Goal: Information Seeking & Learning: Learn about a topic

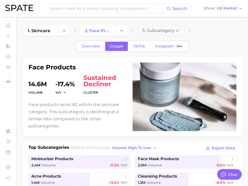
type textarea "x"
click at [113, 13] on div "Search Show US Market" at bounding box center [124, 8] width 238 height 17
click at [111, 10] on input at bounding box center [108, 8] width 117 height 9
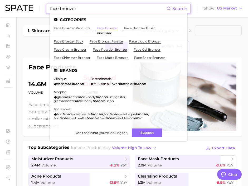
type input "face bronzer"
click at [103, 27] on link "face bronzer" at bounding box center [107, 28] width 21 height 4
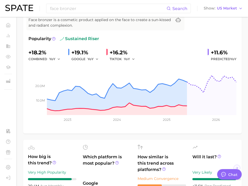
scroll to position [49, 0]
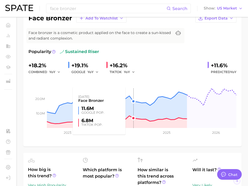
click at [132, 96] on rect at bounding box center [133, 101] width 208 height 53
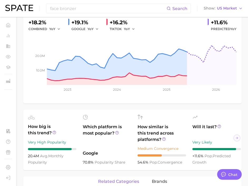
scroll to position [0, 0]
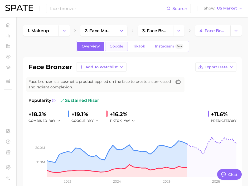
click at [122, 48] on span "Google" at bounding box center [117, 46] width 14 height 4
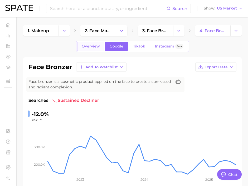
click at [95, 48] on span "Overview" at bounding box center [91, 46] width 18 height 4
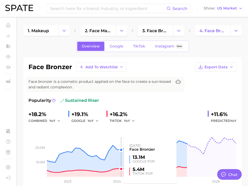
click at [120, 150] on rect at bounding box center [133, 150] width 208 height 53
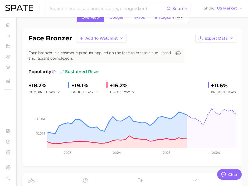
scroll to position [38, 0]
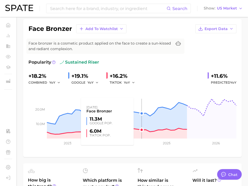
click at [140, 105] on rect at bounding box center [133, 112] width 208 height 53
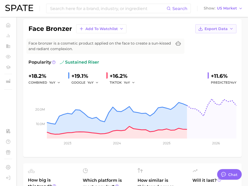
click at [212, 33] on button "Export Data" at bounding box center [216, 28] width 41 height 9
click at [209, 48] on span "Time Series Image" at bounding box center [205, 48] width 35 height 4
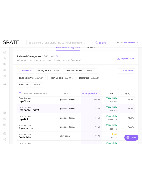
scroll to position [279, 0]
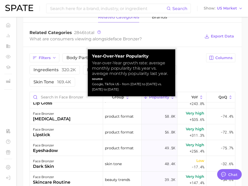
drag, startPoint x: 124, startPoint y: 90, endPoint x: 91, endPoint y: 84, distance: 33.7
click at [91, 84] on div "Year-over-Year Popularity Year-over-Year growth rate: average monthly popularit…" at bounding box center [132, 72] width 88 height 47
copy div "Google, TikTok US - from [DATE] to [DATE] vs. [DATE] to [DATE]"
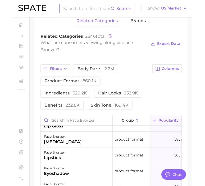
scroll to position [246, 0]
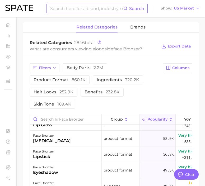
type textarea "x"
click at [106, 10] on input at bounding box center [86, 8] width 73 height 9
